Goal: Transaction & Acquisition: Purchase product/service

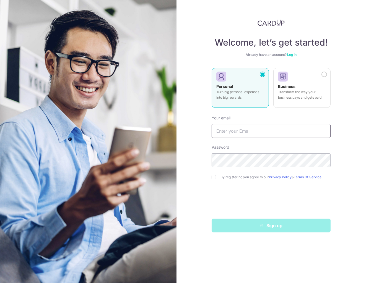
click at [248, 134] on input "text" at bounding box center [271, 131] width 119 height 14
type input "dirkpig@gmail.com"
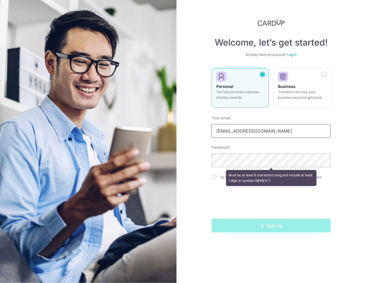
click at [243, 126] on input "[EMAIL_ADDRESS][DOMAIN_NAME]" at bounding box center [271, 131] width 119 height 14
click at [197, 155] on div "Welcome, let’s get started! Already have an account? Log in Personal Turn big p…" at bounding box center [272, 141] width 190 height 283
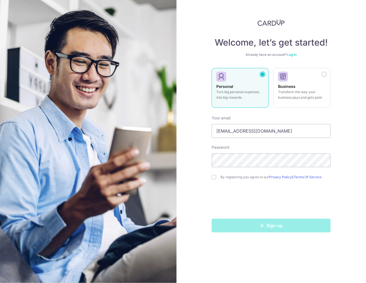
click at [347, 61] on div "Welcome, let’s get started! Already have an account? Log in Personal Turn big p…" at bounding box center [272, 141] width 190 height 283
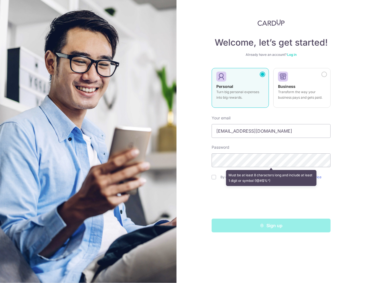
click at [198, 37] on div "Welcome, let’s get started! Already have an account? Log in Personal Turn big p…" at bounding box center [272, 141] width 190 height 283
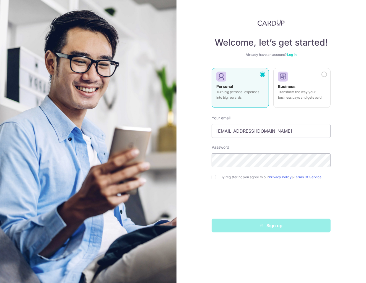
click at [336, 190] on div "Welcome, let’s get started! Already have an account? Log in Personal Turn big p…" at bounding box center [272, 141] width 190 height 283
click at [214, 178] on input "checkbox" at bounding box center [214, 177] width 4 height 4
checkbox input "true"
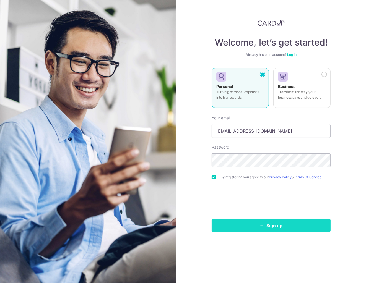
click at [271, 226] on button "Sign up" at bounding box center [271, 226] width 119 height 14
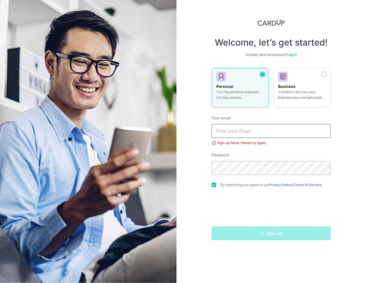
click at [243, 134] on input "text" at bounding box center [271, 131] width 119 height 14
click at [292, 55] on link "Log in" at bounding box center [291, 55] width 9 height 4
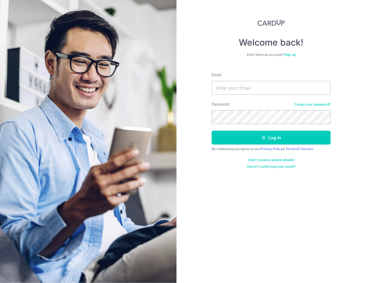
click at [313, 106] on link "Forgot your password?" at bounding box center [313, 104] width 36 height 4
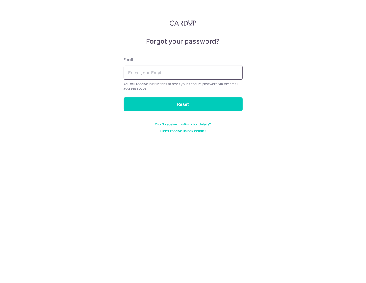
click at [196, 76] on input "text" at bounding box center [183, 73] width 119 height 14
type input "[EMAIL_ADDRESS][DOMAIN_NAME]"
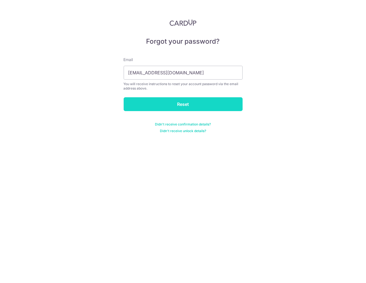
click at [164, 102] on input "Reset" at bounding box center [183, 104] width 119 height 14
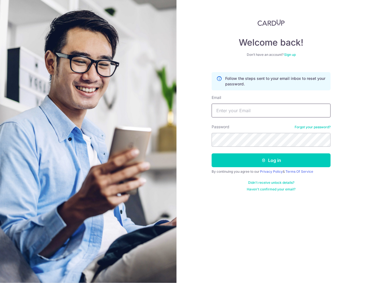
click at [245, 112] on input "Email" at bounding box center [271, 111] width 119 height 14
click at [198, 113] on div "Welcome back! Don’t have an account? Sign up Follow the steps sent to your emai…" at bounding box center [272, 141] width 190 height 283
click at [340, 168] on div "Welcome back! Don’t have an account? Sign up Follow the steps sent to your emai…" at bounding box center [272, 141] width 190 height 283
click at [263, 114] on input "Email" at bounding box center [271, 111] width 119 height 14
type input "[EMAIL_ADDRESS][DOMAIN_NAME]"
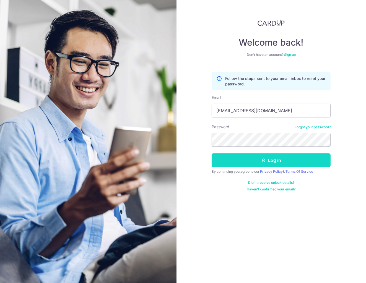
click at [255, 159] on button "Log in" at bounding box center [271, 161] width 119 height 14
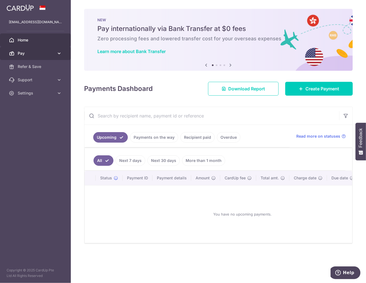
click at [38, 50] on link "Pay" at bounding box center [35, 53] width 71 height 13
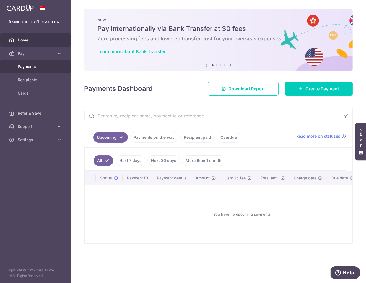
click at [25, 66] on span "Payments" at bounding box center [36, 67] width 37 height 6
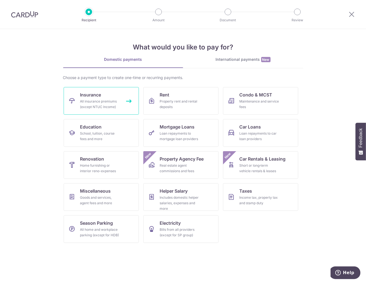
click at [112, 102] on div "All insurance premiums (except NTUC Income)" at bounding box center [100, 104] width 40 height 11
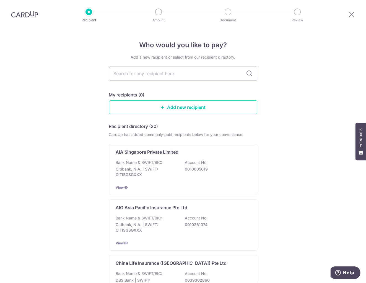
click at [175, 79] on input "text" at bounding box center [183, 74] width 148 height 14
type input "fwd"
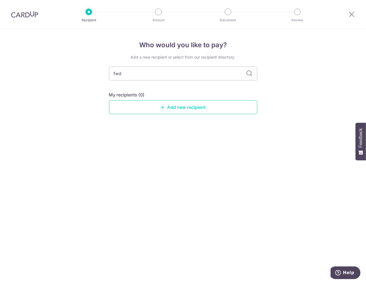
click at [182, 113] on link "Add new recipient" at bounding box center [183, 107] width 148 height 14
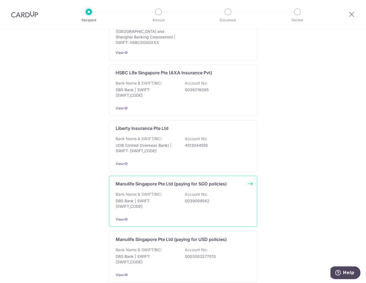
scroll to position [470, 0]
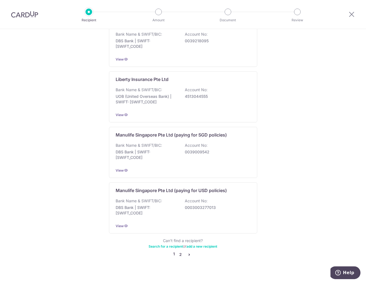
click at [181, 252] on link "2" at bounding box center [180, 255] width 7 height 7
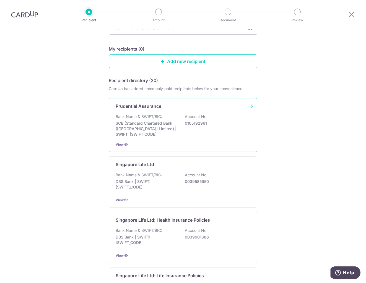
scroll to position [0, 0]
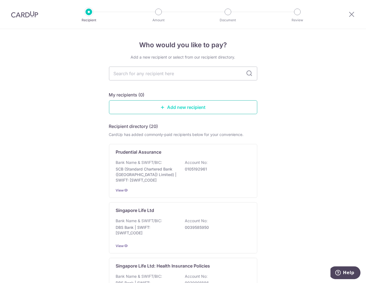
click at [154, 105] on link "Add new recipient" at bounding box center [183, 107] width 148 height 14
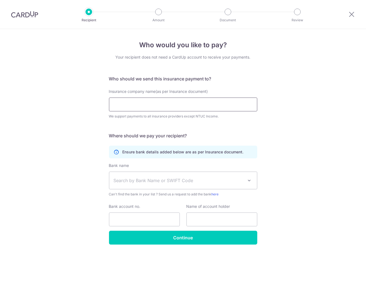
click at [161, 108] on input "Insurance company name(as per Insurance document)" at bounding box center [183, 105] width 148 height 14
click at [172, 178] on span "Search by Bank Name or SWIFT Code" at bounding box center [179, 180] width 130 height 7
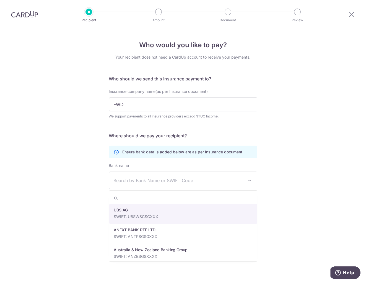
click at [22, 195] on div "Who would you like to pay? Your recipient does not need a CardUp account to rec…" at bounding box center [183, 156] width 366 height 254
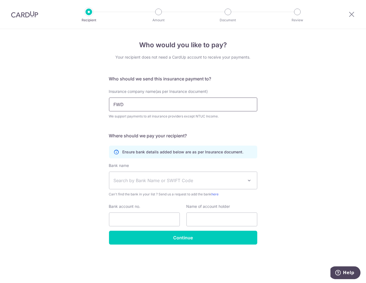
click at [156, 109] on input "FWD" at bounding box center [183, 105] width 148 height 14
type input "FWD Singapore Pte. Ltd."
click at [206, 178] on span "Search by Bank Name or SWIFT Code" at bounding box center [179, 180] width 130 height 7
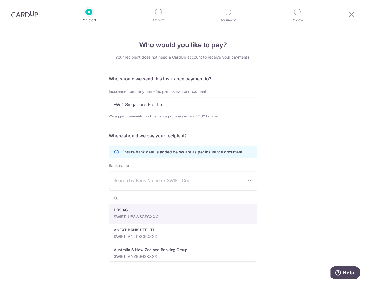
click at [305, 162] on div "Who would you like to pay? Your recipient does not need a CardUp account to rec…" at bounding box center [183, 156] width 366 height 254
click at [249, 181] on span at bounding box center [249, 180] width 7 height 7
click at [283, 176] on div "Who would you like to pay? Your recipient does not need a CardUp account to rec…" at bounding box center [183, 156] width 366 height 254
click at [252, 180] on span at bounding box center [249, 180] width 7 height 7
type input "over"
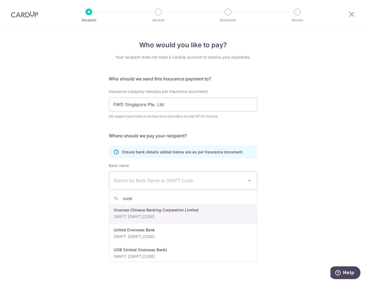
select select "12"
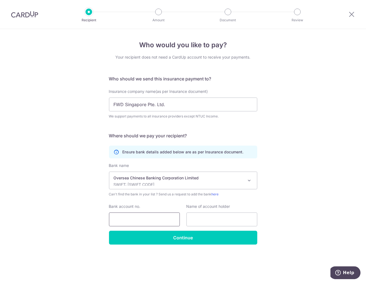
click at [142, 218] on input "Bank account no." at bounding box center [144, 220] width 71 height 14
type input "515175511001"
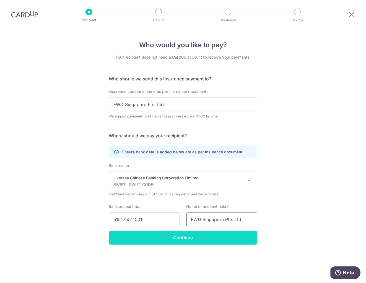
type input "FWD Singapore Pte. Ltd."
click at [193, 240] on input "Continue" at bounding box center [183, 238] width 148 height 14
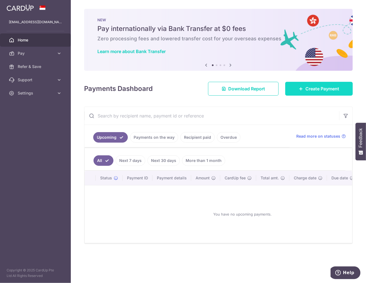
click at [310, 84] on link "Create Payment" at bounding box center [319, 89] width 68 height 14
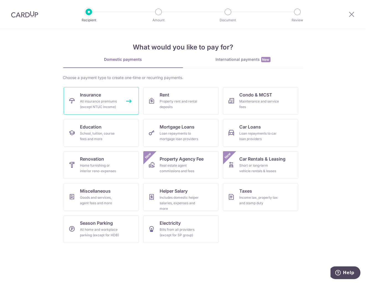
click at [100, 96] on span "Insurance" at bounding box center [90, 95] width 21 height 7
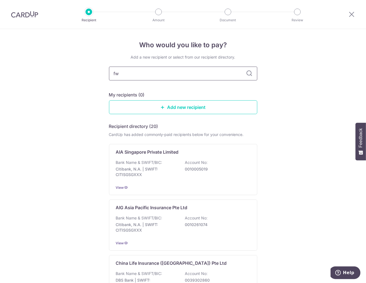
type input "fwd"
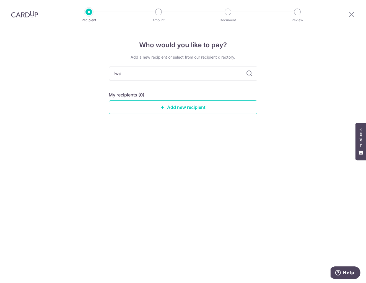
click at [250, 75] on icon at bounding box center [249, 73] width 7 height 7
click at [276, 97] on div "Who would you like to pay? Add a new recipient or select from our recipient dir…" at bounding box center [183, 156] width 366 height 254
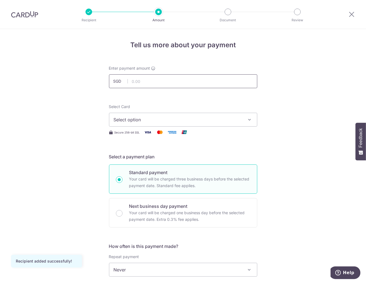
click at [150, 82] on input "text" at bounding box center [183, 81] width 148 height 14
type input "2,799.30"
click at [223, 117] on span "Select option" at bounding box center [178, 120] width 129 height 7
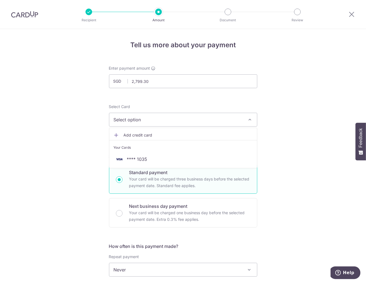
click at [136, 133] on span "Add credit card" at bounding box center [188, 136] width 129 height 6
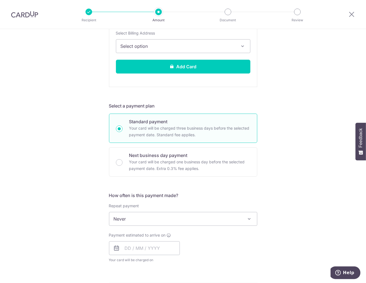
scroll to position [304, 0]
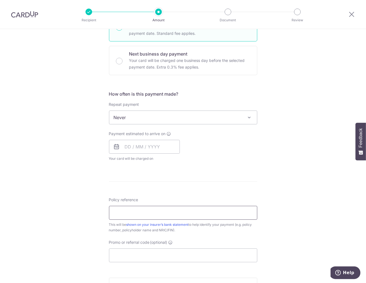
click at [201, 215] on input "Policy reference" at bounding box center [183, 213] width 148 height 14
type input "80403818"
type input "80403818 (Koh Hoon Kiat)"
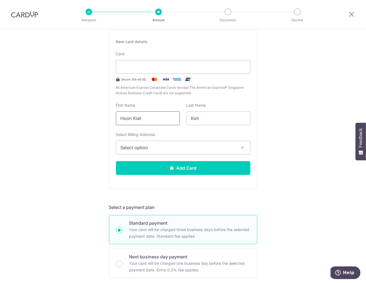
scroll to position [0, 0]
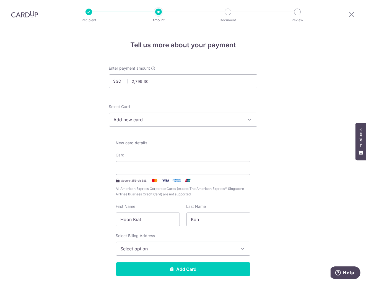
click at [137, 248] on span "Select option" at bounding box center [178, 249] width 115 height 7
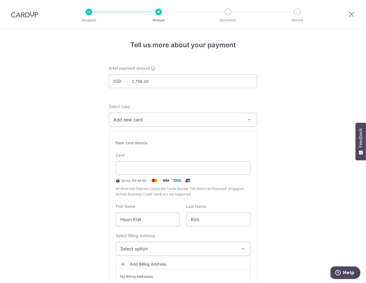
scroll to position [101, 0]
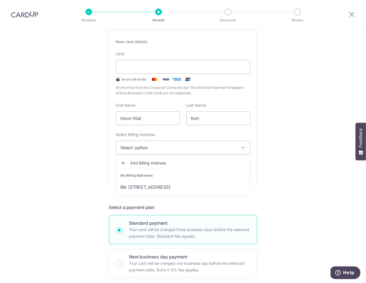
click at [132, 163] on span "Add Billing Address" at bounding box center [188, 164] width 115 height 6
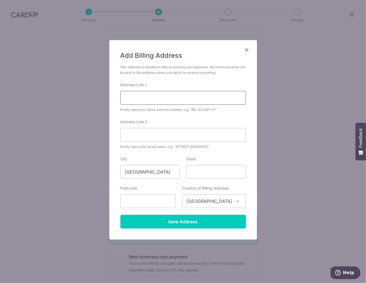
click at [149, 98] on input "Address Line 1" at bounding box center [183, 98] width 126 height 14
type input "647A SENJA CLOSE"
type input "22-225"
type input "671647"
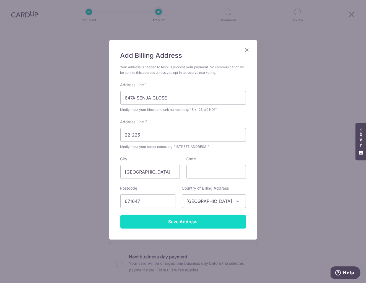
click at [204, 221] on input "Save Address" at bounding box center [183, 222] width 126 height 14
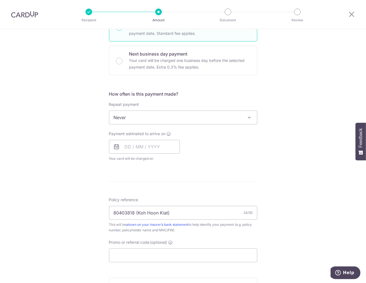
scroll to position [203, 0]
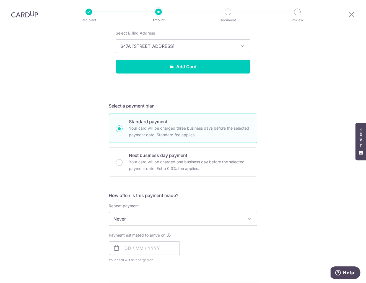
click at [249, 218] on span at bounding box center [249, 219] width 7 height 7
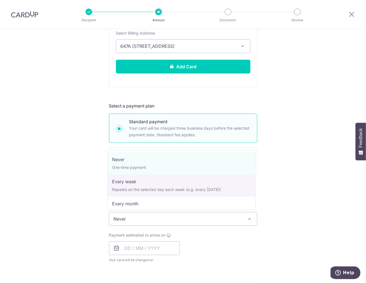
scroll to position [77, 0]
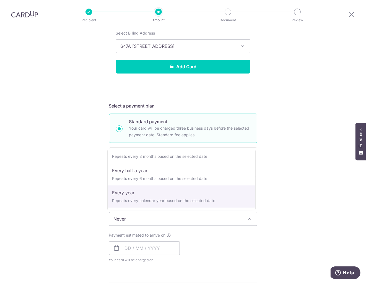
select select "6"
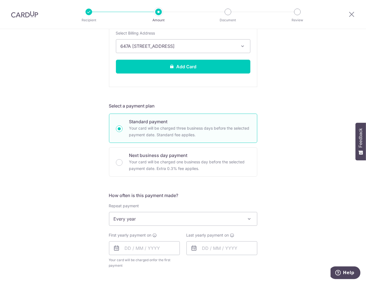
click at [319, 161] on div "Tell us more about your payment Enter payment amount SGD 2,799.30 2799.30 Recip…" at bounding box center [183, 155] width 366 height 658
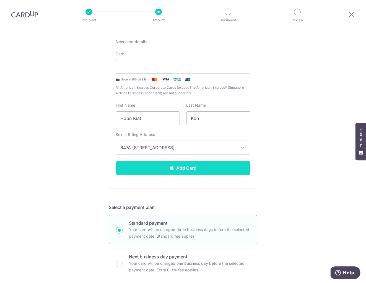
click at [211, 166] on button "Add Card" at bounding box center [183, 168] width 134 height 14
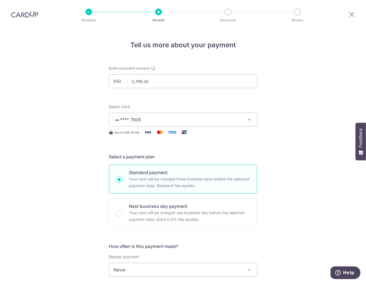
scroll to position [101, 0]
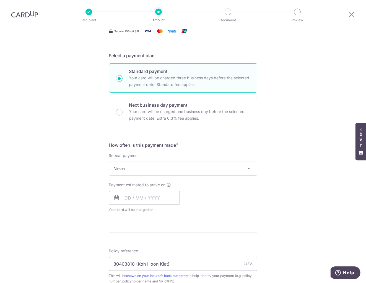
click at [249, 169] on span at bounding box center [249, 168] width 7 height 7
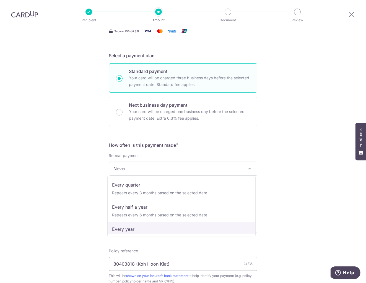
scroll to position [77, 0]
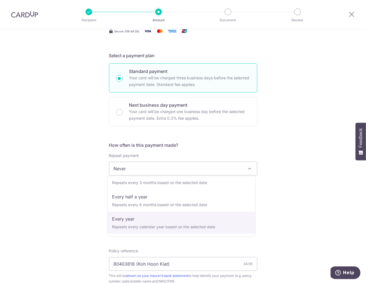
select select "6"
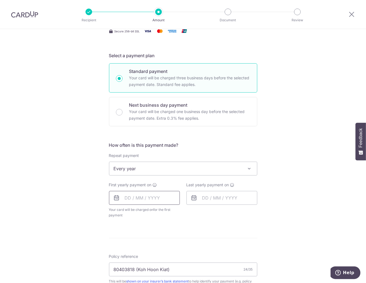
click at [151, 197] on input "text" at bounding box center [144, 198] width 71 height 14
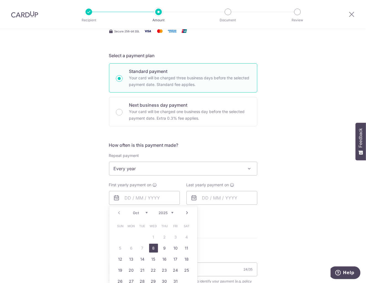
click at [153, 248] on link "8" at bounding box center [153, 248] width 9 height 9
type input "08/10/2025"
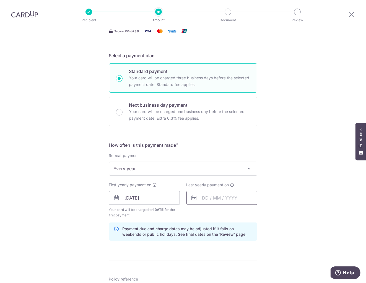
click at [221, 200] on input "text" at bounding box center [222, 198] width 71 height 14
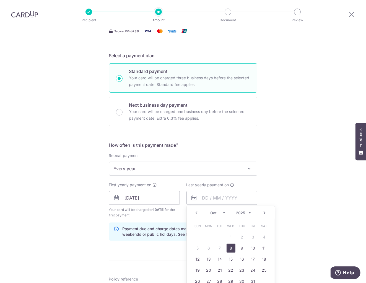
click at [245, 213] on select "2025 2026 2027 2028 2029 2030 2031 2032 2033 2034 2035" at bounding box center [243, 213] width 15 height 4
click at [302, 187] on div "Tell us more about your payment Enter payment amount SGD 2,799.30 2799.30 Card …" at bounding box center [183, 192] width 366 height 529
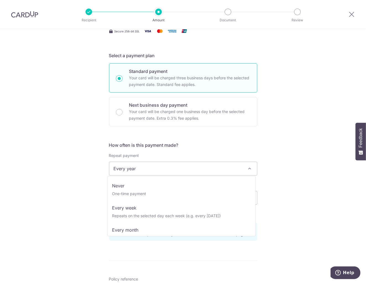
click at [250, 170] on span at bounding box center [249, 168] width 7 height 7
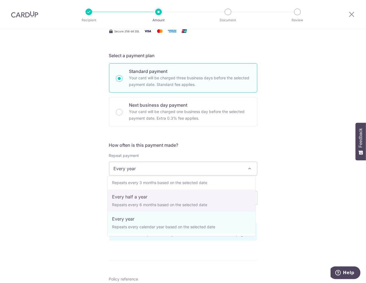
scroll to position [0, 0]
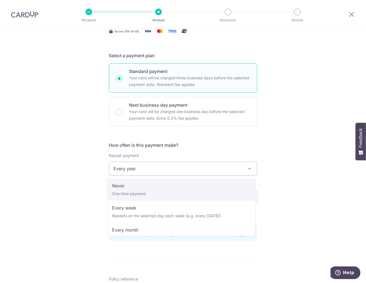
select select "1"
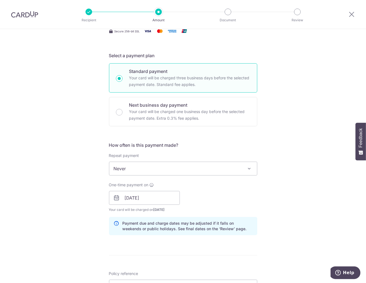
click at [298, 185] on div "Tell us more about your payment Enter payment amount SGD 2,799.30 2799.30 Card …" at bounding box center [183, 189] width 366 height 523
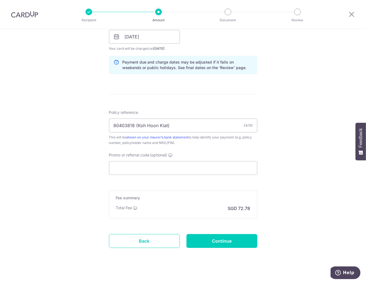
scroll to position [268, 0]
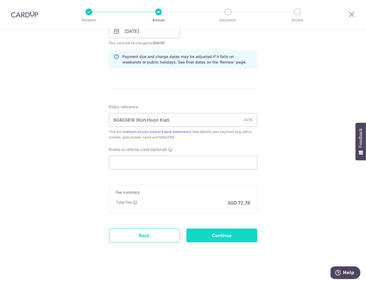
click at [231, 230] on input "Continue" at bounding box center [222, 236] width 71 height 14
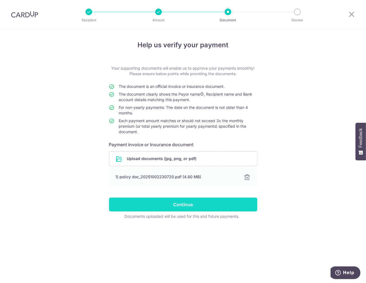
click at [186, 208] on input "Continue" at bounding box center [183, 205] width 148 height 14
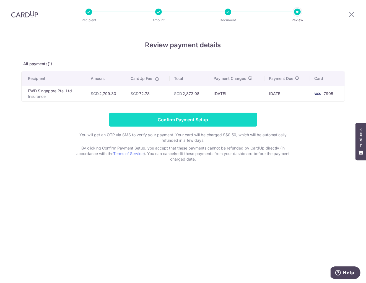
click at [201, 118] on input "Confirm Payment Setup" at bounding box center [183, 120] width 148 height 14
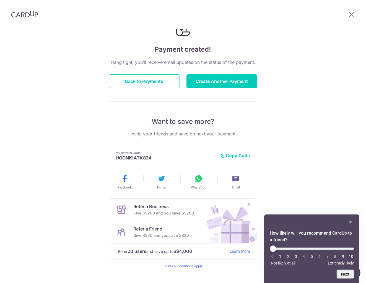
scroll to position [41, 0]
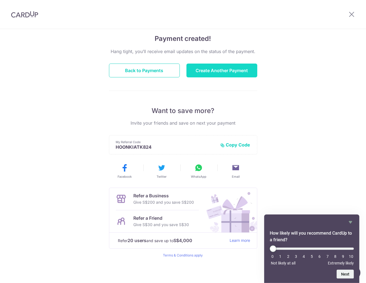
click at [200, 71] on button "Create Another Payment" at bounding box center [222, 71] width 71 height 14
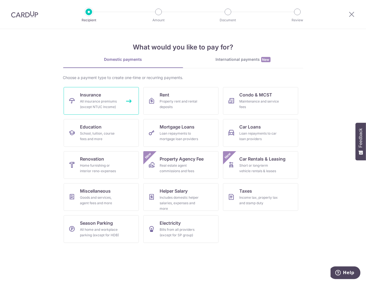
click at [108, 104] on div "All insurance premiums (except NTUC Income)" at bounding box center [100, 104] width 40 height 11
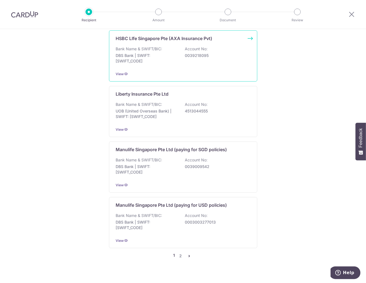
scroll to position [485, 0]
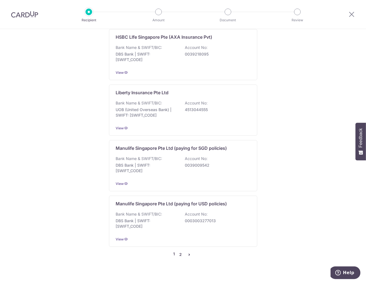
click at [180, 252] on link "2" at bounding box center [180, 255] width 7 height 7
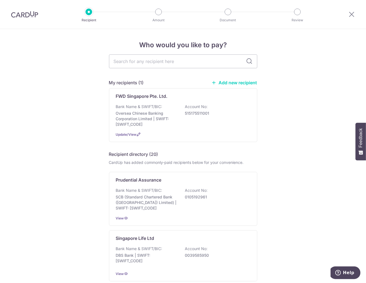
scroll to position [101, 0]
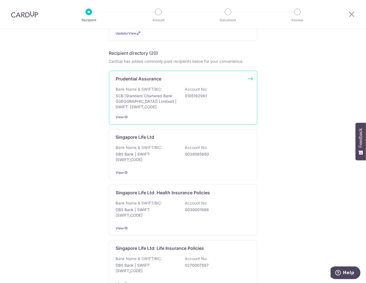
click at [190, 84] on div "Prudential Assurance Bank Name & SWIFT/BIC: SCB (Standard Chartered Bank (Singa…" at bounding box center [183, 98] width 148 height 54
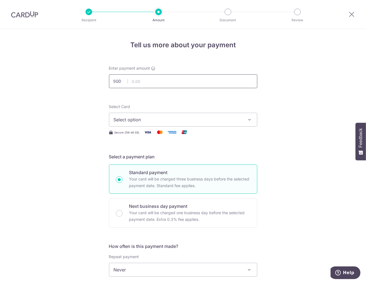
click at [161, 79] on input "text" at bounding box center [183, 81] width 148 height 14
type input "322.75"
click at [210, 115] on button "Select option" at bounding box center [183, 120] width 148 height 14
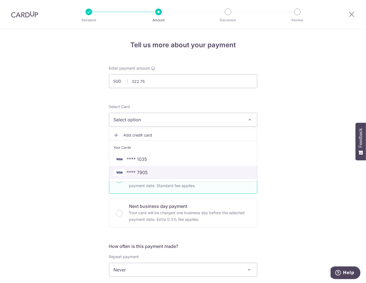
click at [142, 171] on span "**** 7905" at bounding box center [137, 172] width 21 height 7
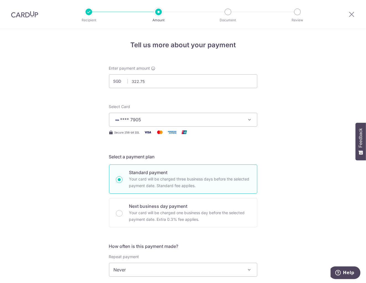
click at [304, 149] on div "Tell us more about your payment Enter payment amount SGD 322.75 322.75 Select C…" at bounding box center [183, 279] width 366 height 501
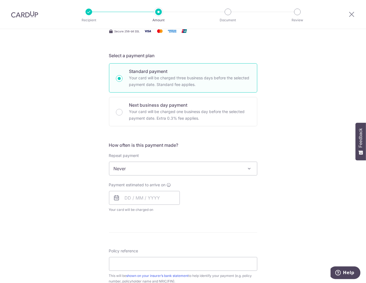
click at [240, 166] on span "Never" at bounding box center [183, 168] width 148 height 13
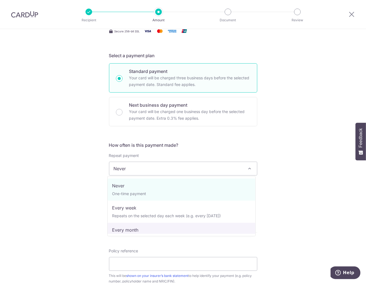
select select "3"
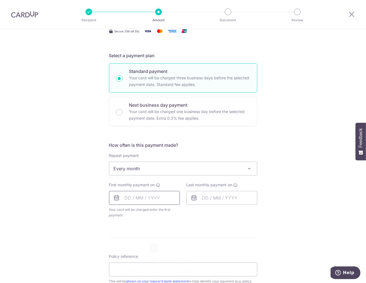
click at [135, 201] on input "text" at bounding box center [144, 198] width 71 height 14
click at [154, 249] on link "8" at bounding box center [153, 248] width 9 height 9
type input "[DATE]"
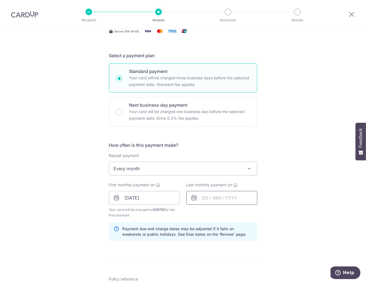
click at [221, 199] on input "text" at bounding box center [222, 198] width 71 height 14
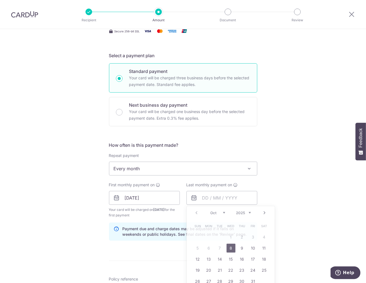
click at [316, 185] on div "Tell us more about your payment Enter payment amount SGD 322.75 322.75 Select C…" at bounding box center [183, 192] width 366 height 529
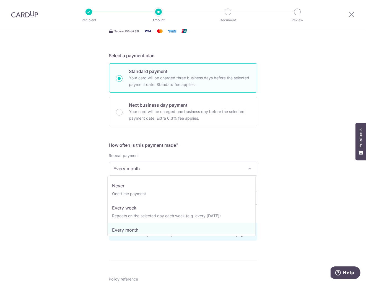
click at [223, 170] on span "Every month" at bounding box center [183, 168] width 148 height 13
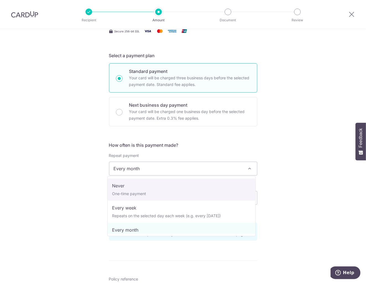
select select "1"
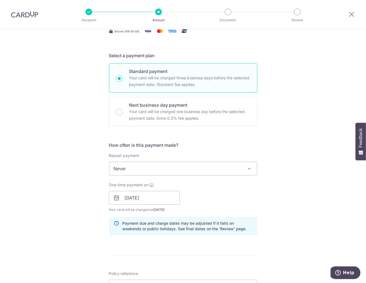
click at [295, 172] on div "Tell us more about your payment Enter payment amount SGD 322.75 322.75 Select C…" at bounding box center [183, 189] width 366 height 523
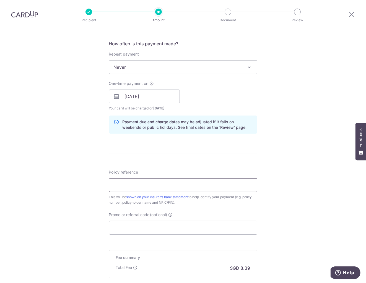
click at [172, 186] on input "Policy reference" at bounding box center [183, 185] width 148 height 14
paste input "54574284"
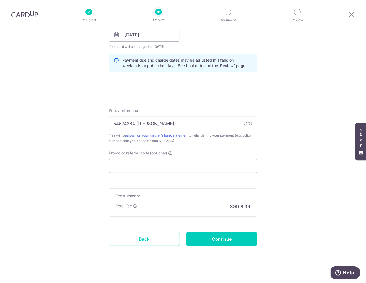
scroll to position [268, 0]
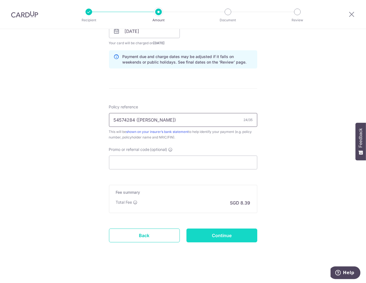
type input "54574284 ([PERSON_NAME])"
click at [218, 231] on input "Continue" at bounding box center [222, 236] width 71 height 14
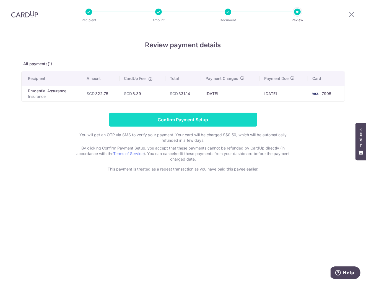
click at [198, 119] on input "Confirm Payment Setup" at bounding box center [183, 120] width 148 height 14
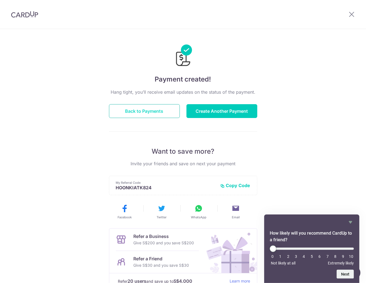
click at [160, 108] on button "Back to Payments" at bounding box center [144, 111] width 71 height 14
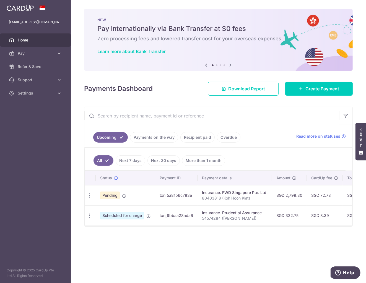
click at [107, 196] on span "Pending" at bounding box center [110, 196] width 20 height 8
click at [91, 194] on icon "button" at bounding box center [90, 196] width 6 height 6
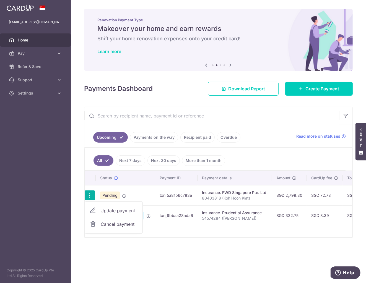
click at [180, 261] on div "× Pause Schedule Pause all future payments in this series Pause just this one p…" at bounding box center [218, 141] width 295 height 283
click at [115, 216] on span "Scheduled for charge" at bounding box center [122, 216] width 44 height 8
click at [87, 217] on icon "button" at bounding box center [90, 216] width 6 height 6
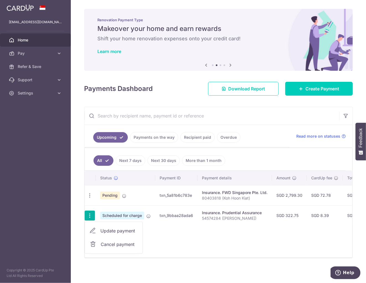
click at [102, 224] on link "Update payment" at bounding box center [114, 230] width 58 height 13
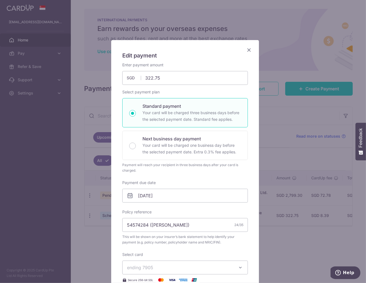
click at [248, 49] on icon "Close" at bounding box center [249, 49] width 7 height 7
